Goal: Information Seeking & Learning: Find specific page/section

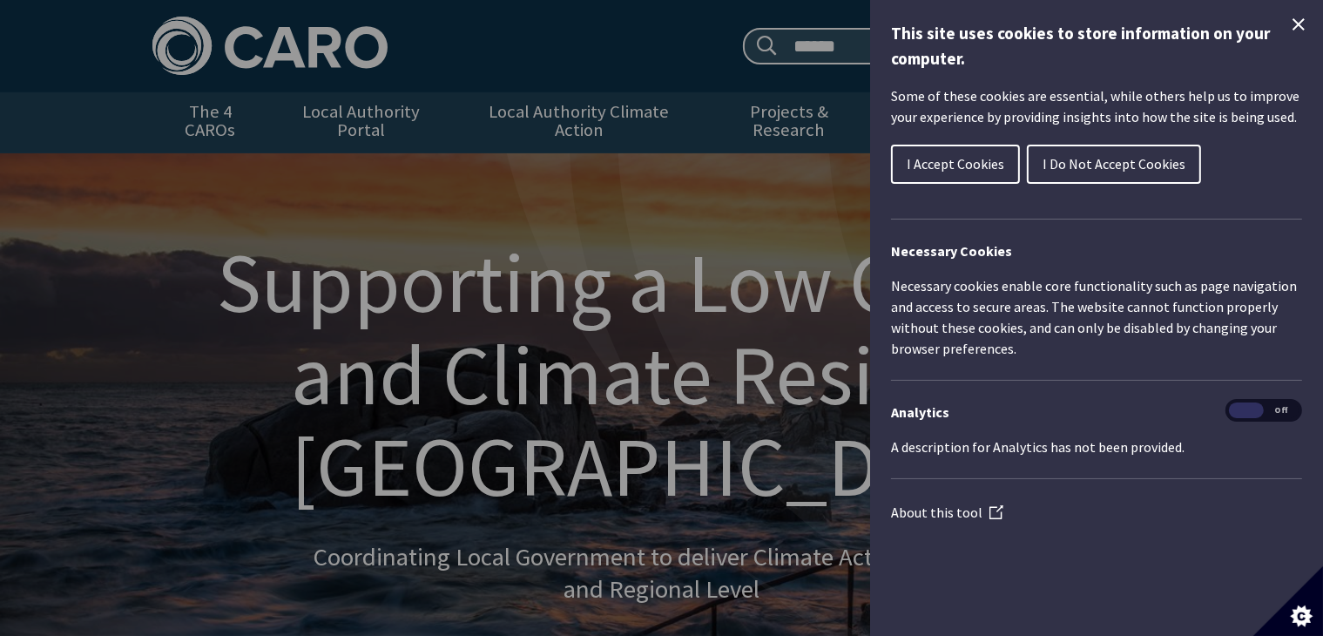
click at [1301, 18] on icon "Close Cookie Control" at bounding box center [1299, 24] width 21 height 21
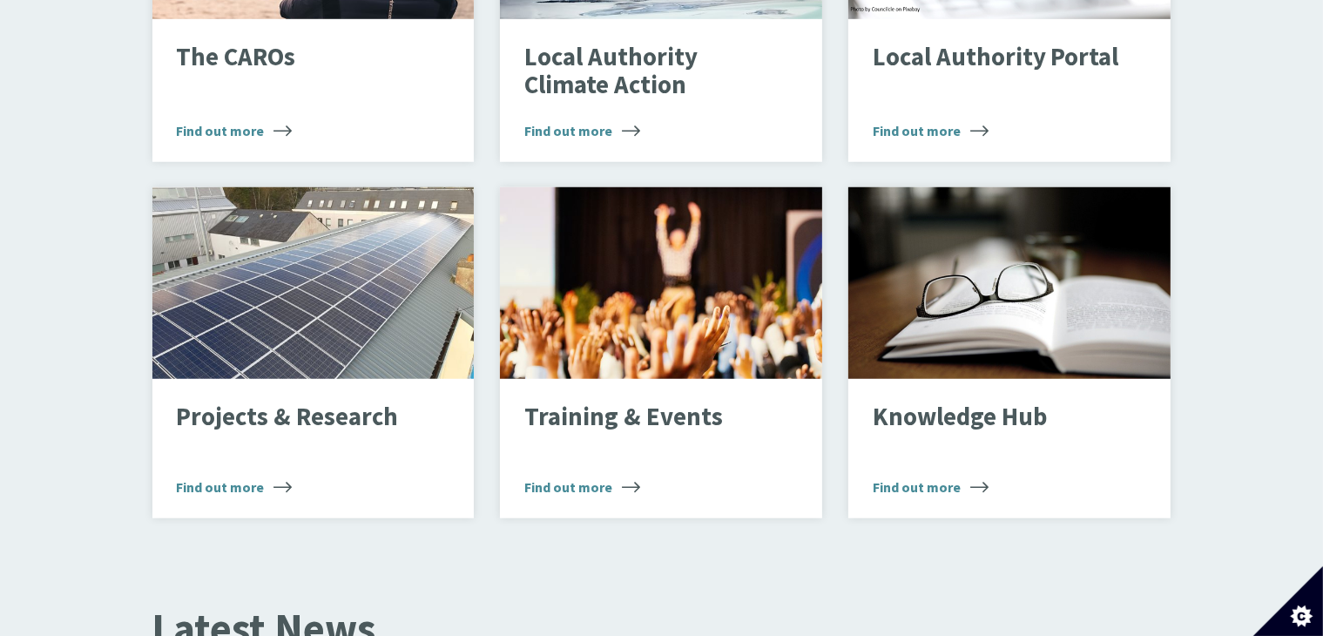
scroll to position [1391, 0]
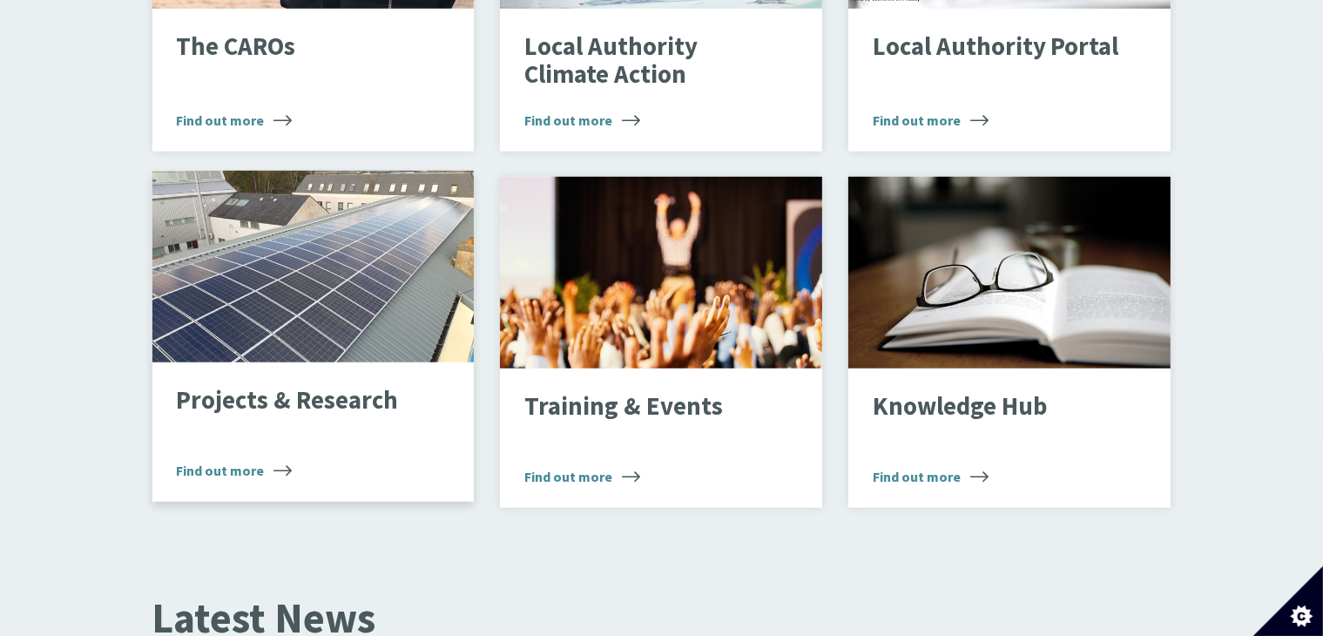
click at [186, 460] on span "Find out more" at bounding box center [234, 470] width 116 height 21
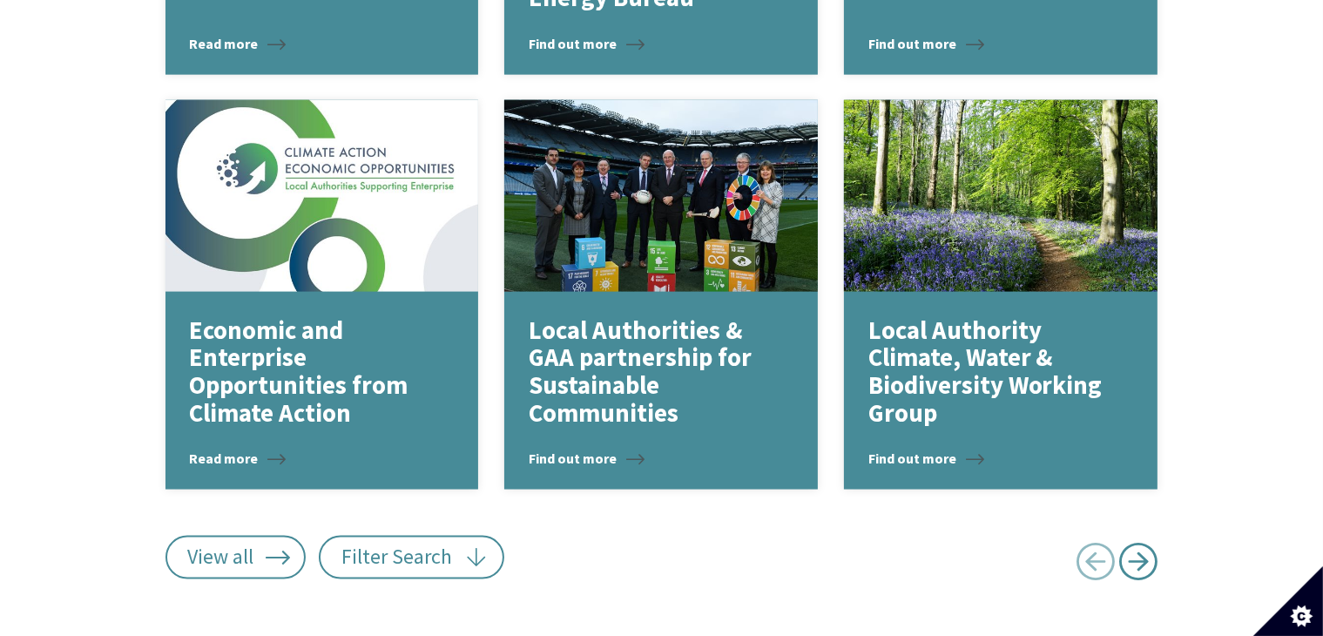
scroll to position [2308, 0]
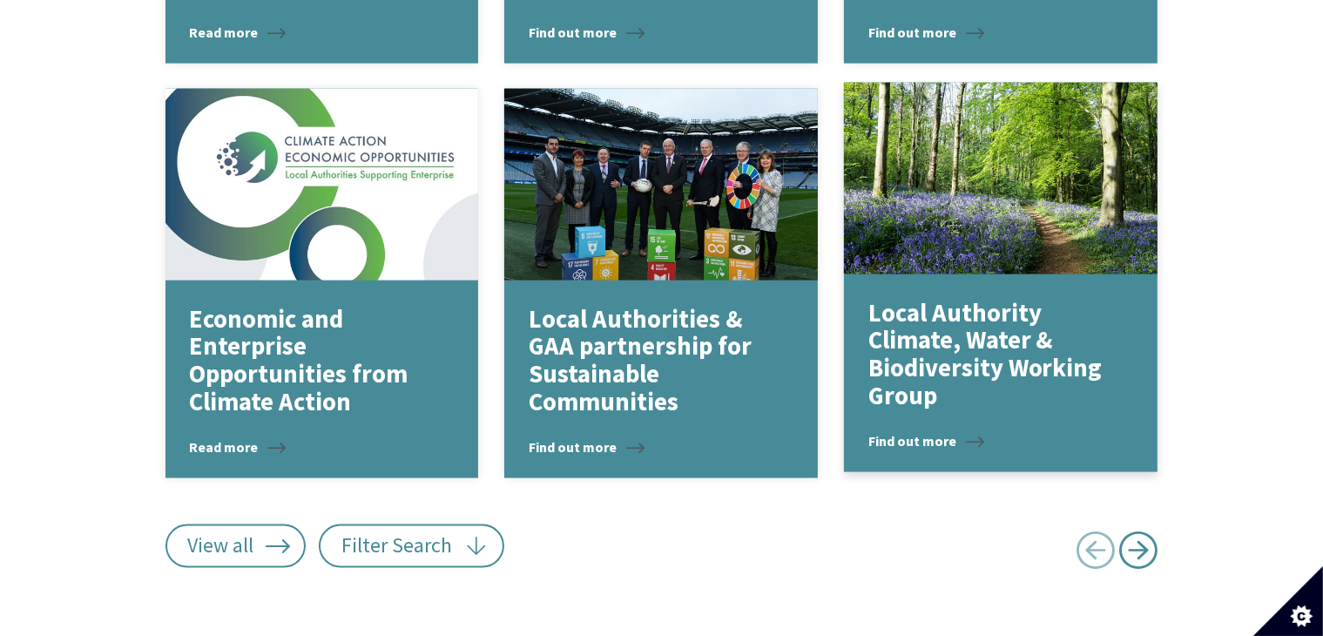
click at [929, 356] on p "Local Authority Climate, Water & Biodiversity Working Group" at bounding box center [989, 355] width 240 height 111
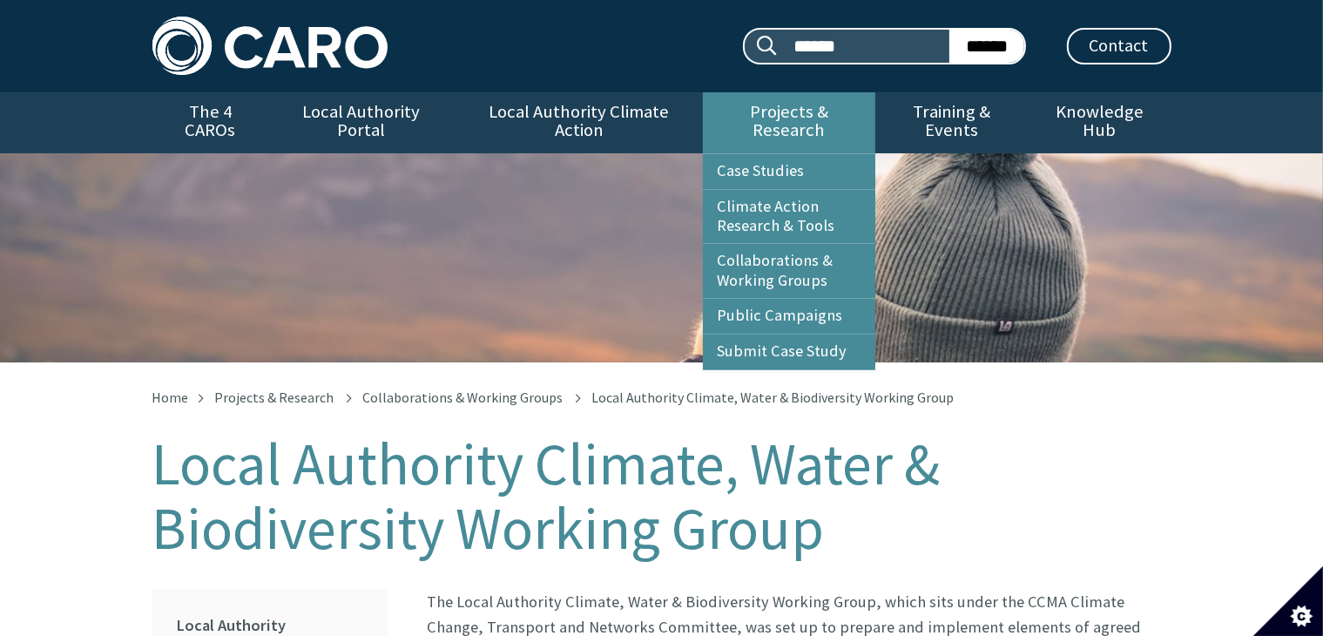
click at [784, 105] on link "Projects & Research" at bounding box center [789, 122] width 173 height 61
click at [756, 190] on link "Climate Action Research & Tools" at bounding box center [789, 217] width 173 height 54
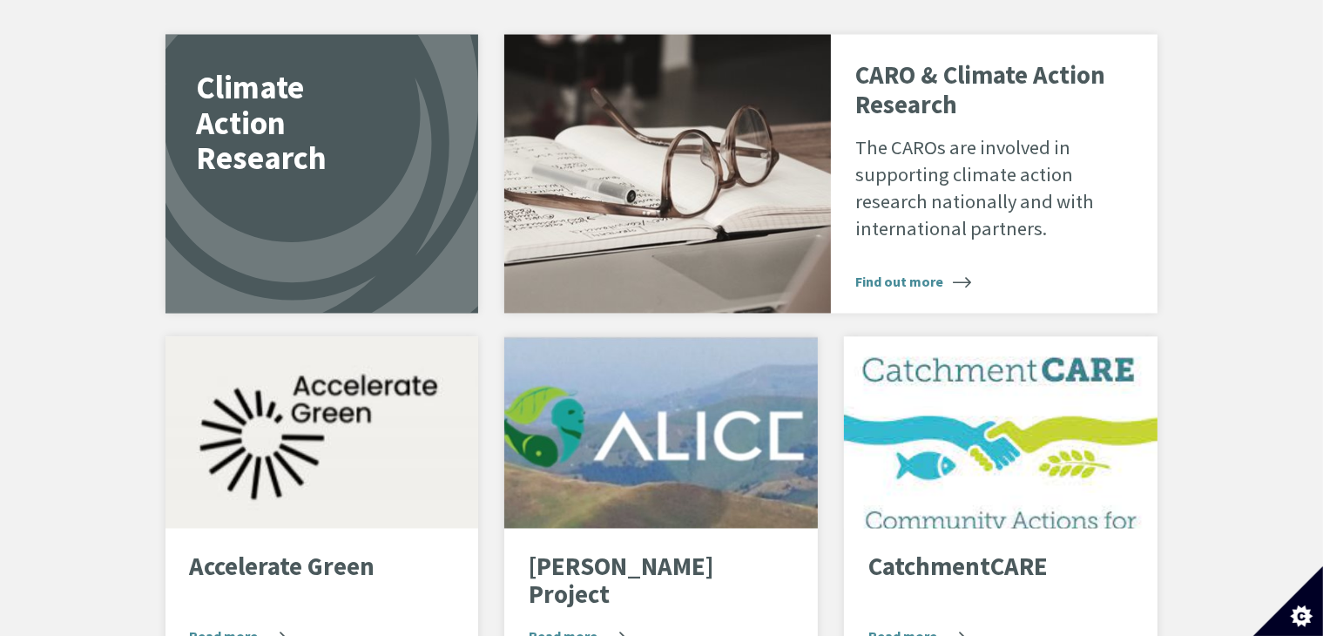
scroll to position [3095, 0]
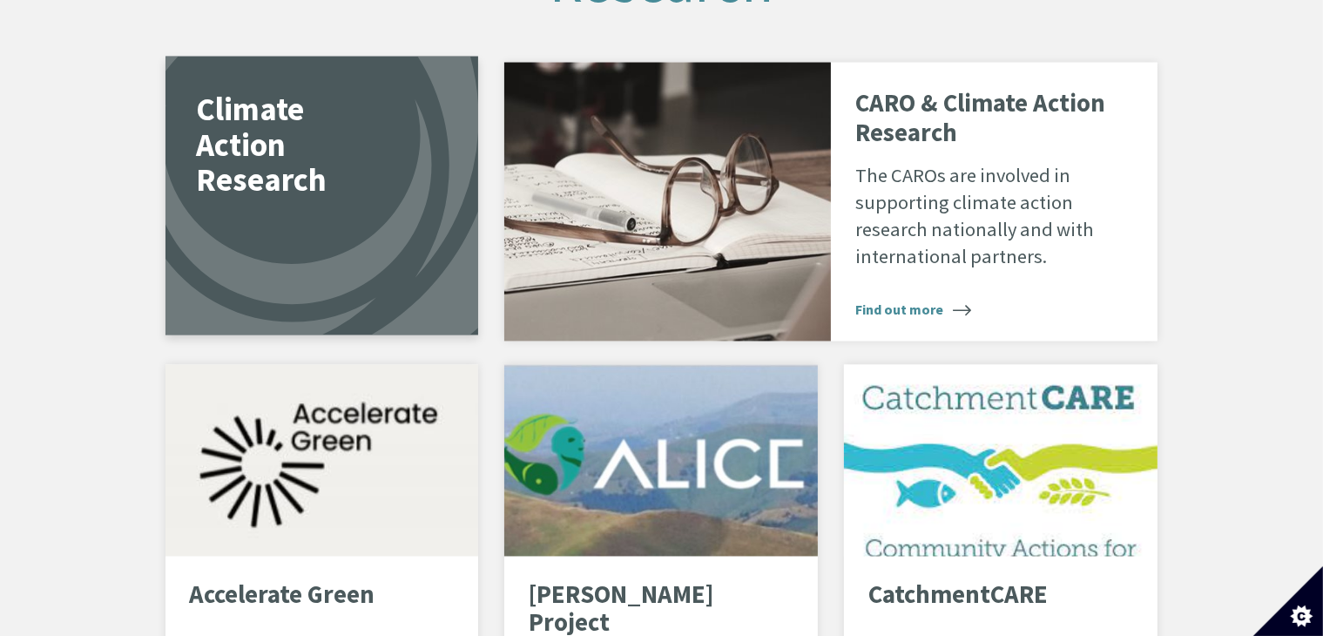
click at [202, 251] on link "Climate Action Research" at bounding box center [323, 196] width 314 height 279
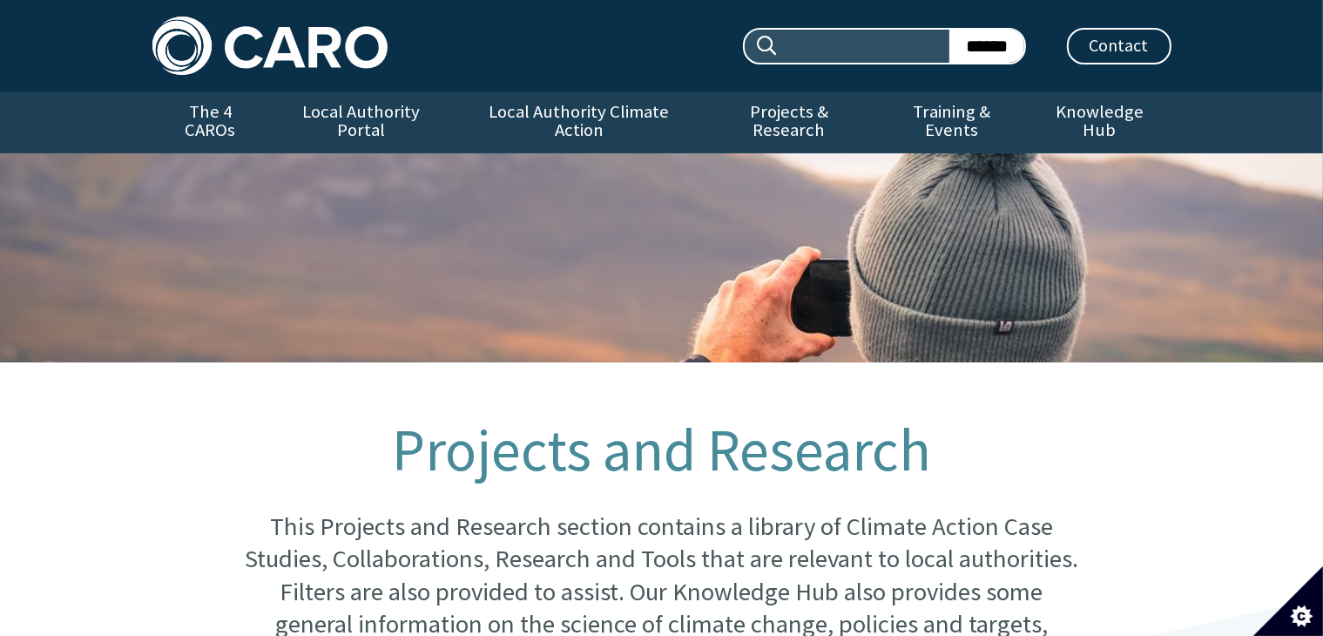
click at [842, 54] on input "Search site:" at bounding box center [865, 46] width 170 height 33
type input "**********"
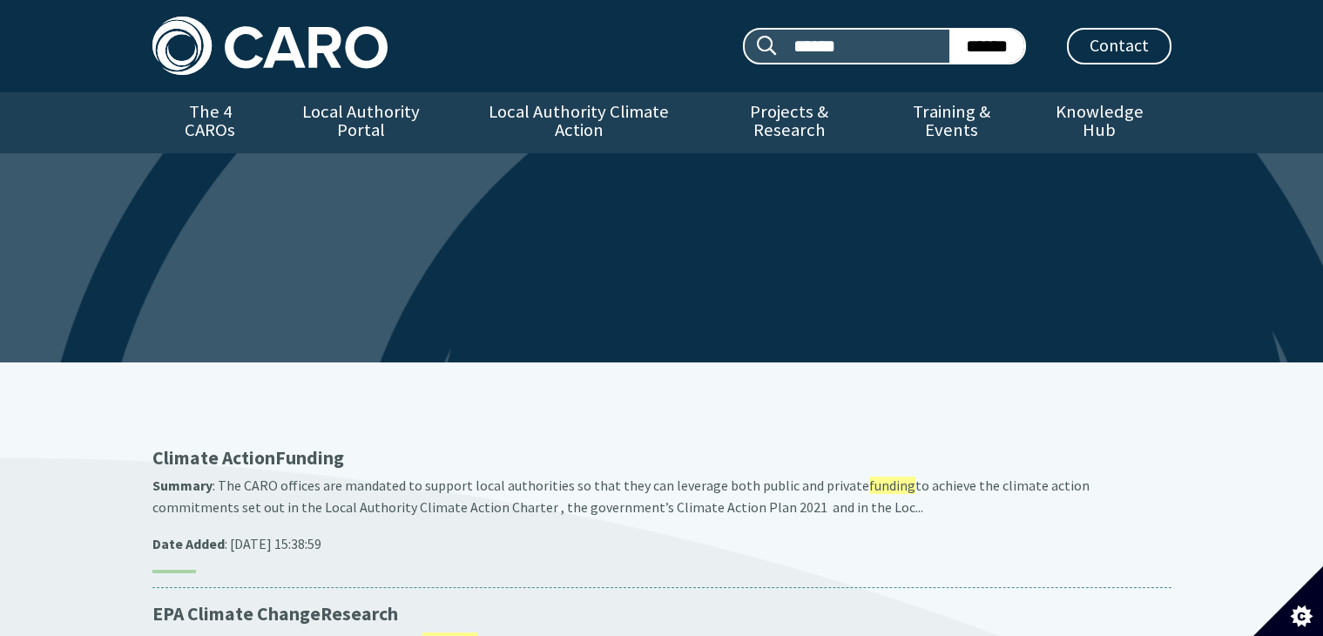
click at [959, 43] on input "******" at bounding box center [987, 46] width 75 height 33
